Goal: Task Accomplishment & Management: Manage account settings

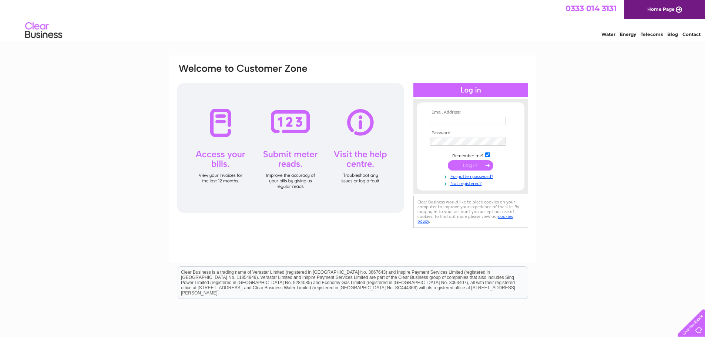
type input "[PERSON_NAME][EMAIL_ADDRESS][PERSON_NAME][DOMAIN_NAME]"
click at [463, 165] on input "submit" at bounding box center [471, 165] width 46 height 10
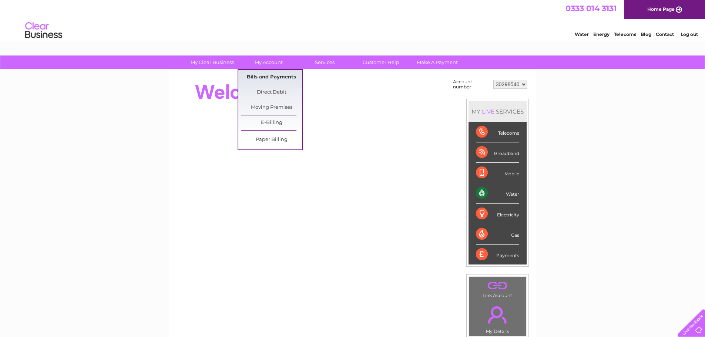
click at [261, 70] on link "Bills and Payments" at bounding box center [271, 77] width 61 height 15
click at [271, 77] on link "Bills and Payments" at bounding box center [271, 77] width 61 height 15
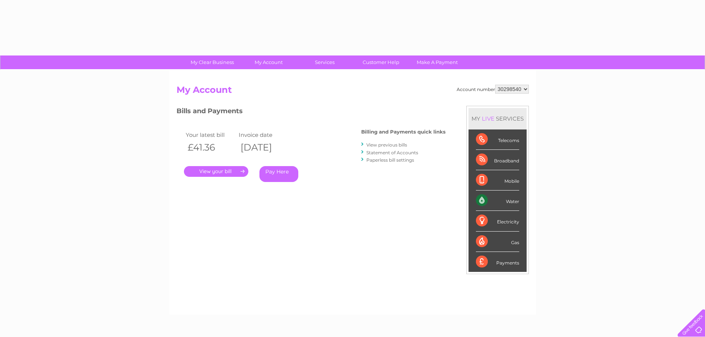
click at [222, 174] on link "." at bounding box center [216, 171] width 64 height 11
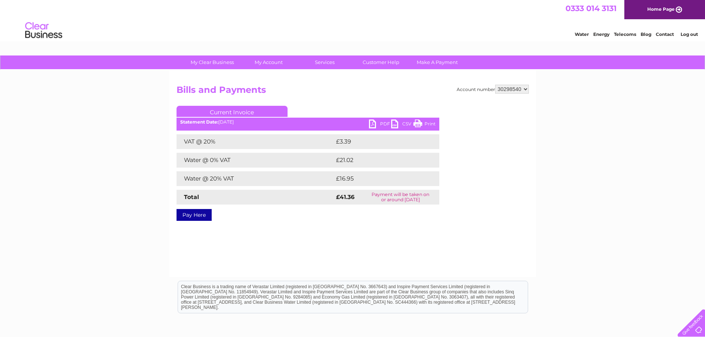
click at [383, 123] on link "PDF" at bounding box center [380, 125] width 22 height 11
